Goal: Register for event/course

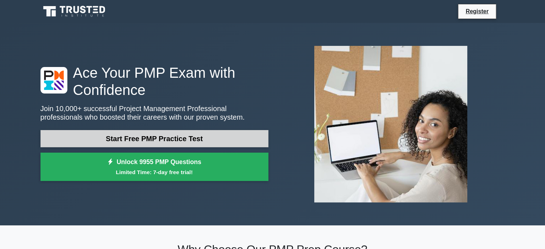
click at [181, 140] on link "Start Free PMP Practice Test" at bounding box center [154, 138] width 228 height 17
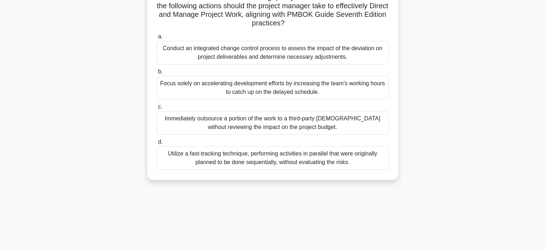
scroll to position [138, 0]
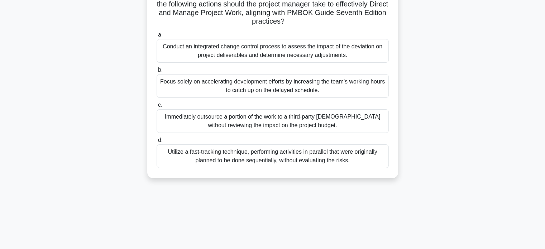
click at [168, 43] on div "Conduct an integrated change control process to assess the impact of the deviat…" at bounding box center [272, 51] width 232 height 24
click at [156, 37] on input "a. Conduct an integrated change control process to assess the impact of the dev…" at bounding box center [156, 35] width 0 height 5
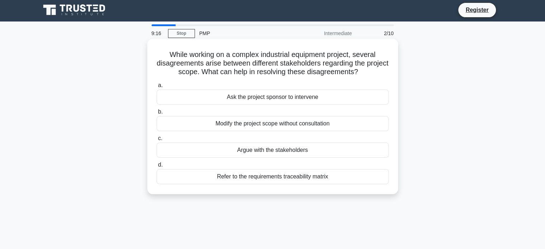
scroll to position [0, 0]
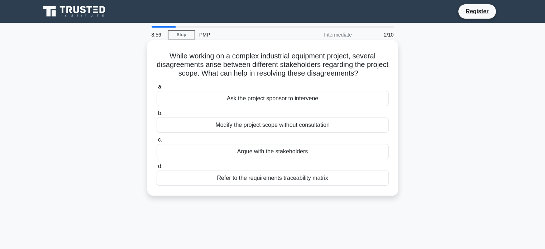
click at [279, 182] on div "Refer to the requirements traceability matrix" at bounding box center [272, 177] width 232 height 15
click at [156, 169] on input "d. Refer to the requirements traceability matrix" at bounding box center [156, 166] width 0 height 5
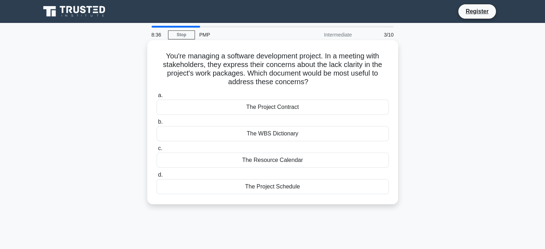
click at [275, 134] on div "The WBS Dictionary" at bounding box center [272, 133] width 232 height 15
click at [156, 124] on input "b. The WBS Dictionary" at bounding box center [156, 122] width 0 height 5
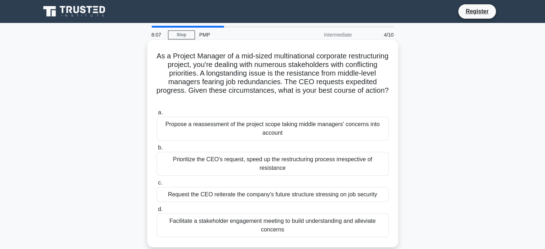
click at [346, 218] on div "Facilitate a stakeholder engagement meeting to build understanding and alleviat…" at bounding box center [272, 225] width 232 height 24
click at [156, 212] on input "d. Facilitate a stakeholder engagement meeting to build understanding and allev…" at bounding box center [156, 209] width 0 height 5
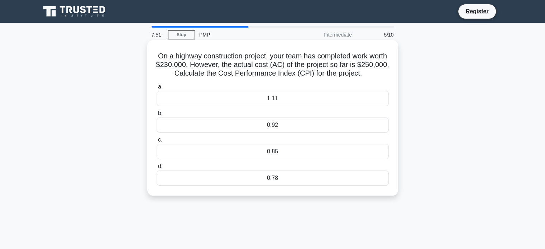
click at [245, 96] on div "1.11" at bounding box center [272, 98] width 232 height 15
click at [156, 89] on input "a. 1.11" at bounding box center [156, 86] width 0 height 5
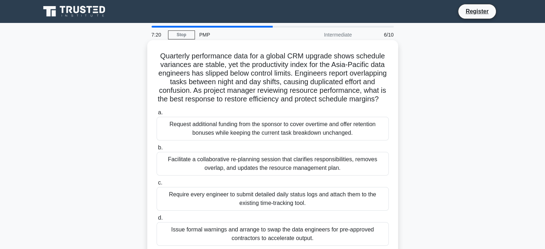
scroll to position [72, 0]
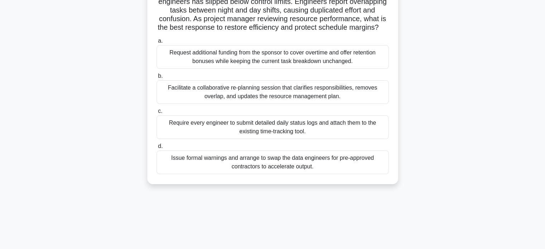
click at [262, 100] on div "Facilitate a collaborative re-planning session that clarifies responsibilities,…" at bounding box center [272, 92] width 232 height 24
click at [156, 78] on input "b. Facilitate a collaborative re-planning session that clarifies responsibiliti…" at bounding box center [156, 76] width 0 height 5
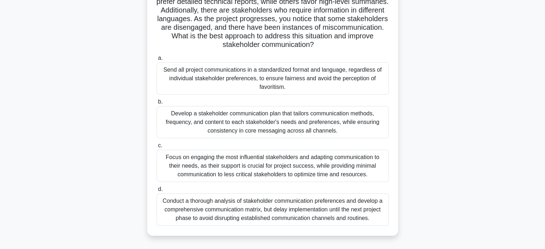
click at [280, 120] on div "Develop a stakeholder communication plan that tailors communication methods, fr…" at bounding box center [272, 122] width 232 height 32
click at [156, 104] on input "b. Develop a stakeholder communication plan that tailors communication methods,…" at bounding box center [156, 102] width 0 height 5
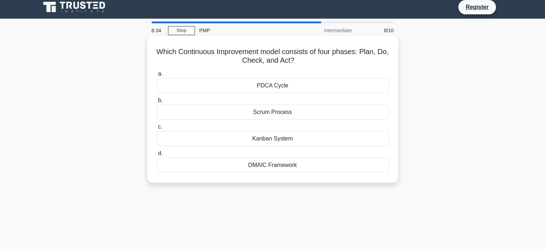
scroll to position [0, 0]
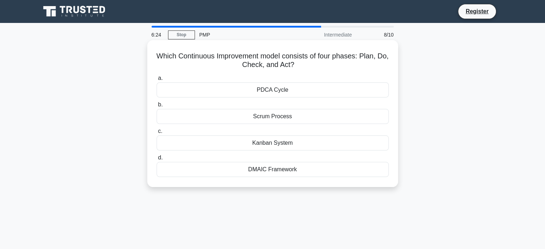
click at [288, 92] on div "PDCA Cycle" at bounding box center [272, 89] width 232 height 15
click at [156, 81] on input "a. PDCA Cycle" at bounding box center [156, 78] width 0 height 5
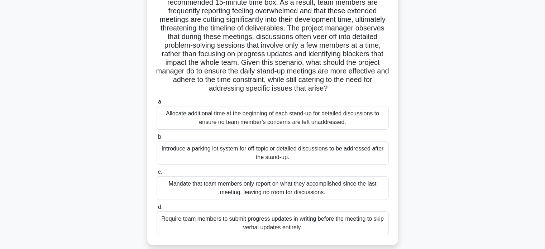
scroll to position [72, 0]
click at [302, 158] on div "Introduce a parking lot system for off-topic or detailed discussions to be addr…" at bounding box center [272, 152] width 232 height 24
click at [156, 139] on input "b. Introduce a parking lot system for off-topic or detailed discussions to be a…" at bounding box center [156, 136] width 0 height 5
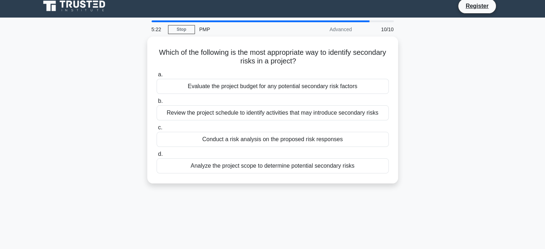
scroll to position [0, 0]
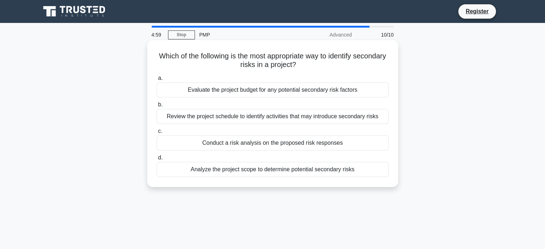
click at [274, 147] on div "Conduct a risk analysis on the proposed risk responses" at bounding box center [272, 142] width 232 height 15
click at [156, 134] on input "c. Conduct a risk analysis on the proposed risk responses" at bounding box center [156, 131] width 0 height 5
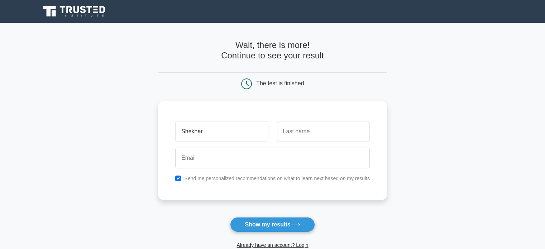
type input "Shekhar"
type input "apte"
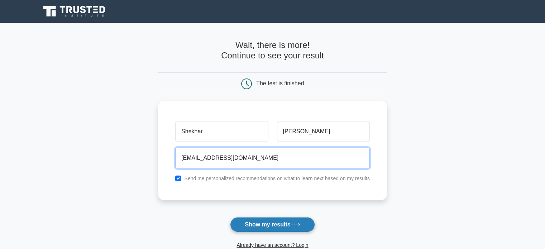
type input "13apte@gmail.com"
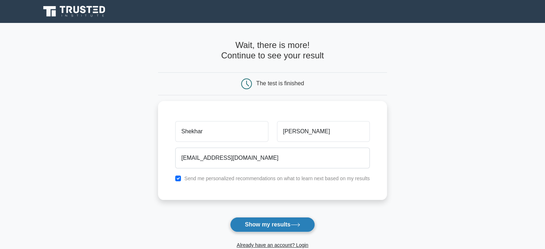
click at [282, 224] on button "Show my results" at bounding box center [272, 224] width 84 height 15
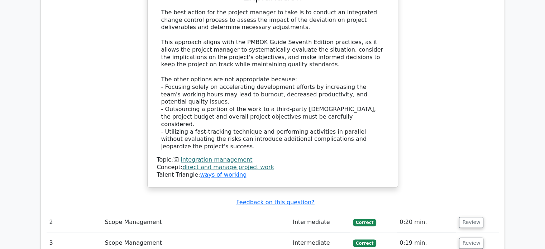
scroll to position [1002, 0]
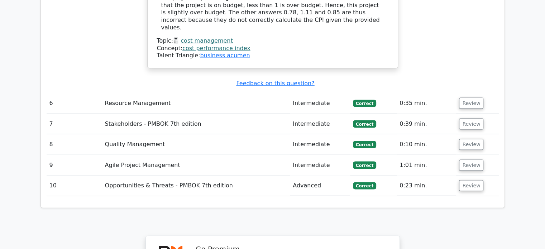
scroll to position [1504, 0]
click at [468, 180] on button "Review" at bounding box center [471, 185] width 24 height 11
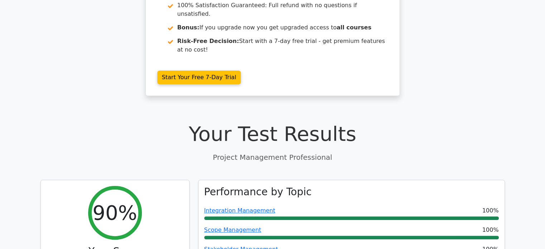
scroll to position [0, 0]
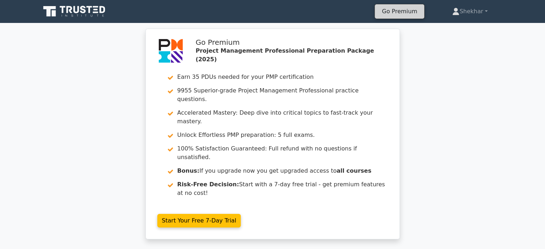
click at [405, 11] on link "Go Premium" at bounding box center [399, 11] width 44 height 10
